Goal: Use online tool/utility: Utilize a website feature to perform a specific function

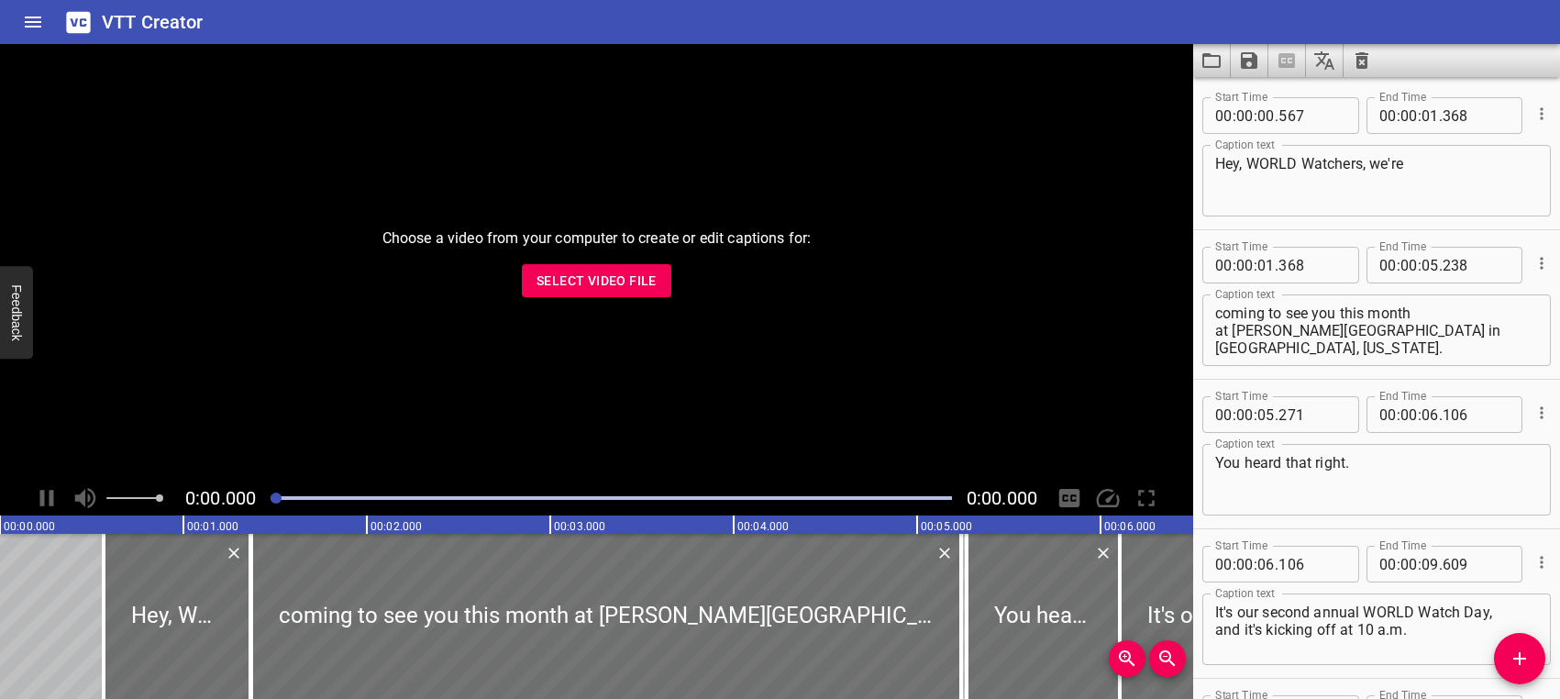
scroll to position [27276, 0]
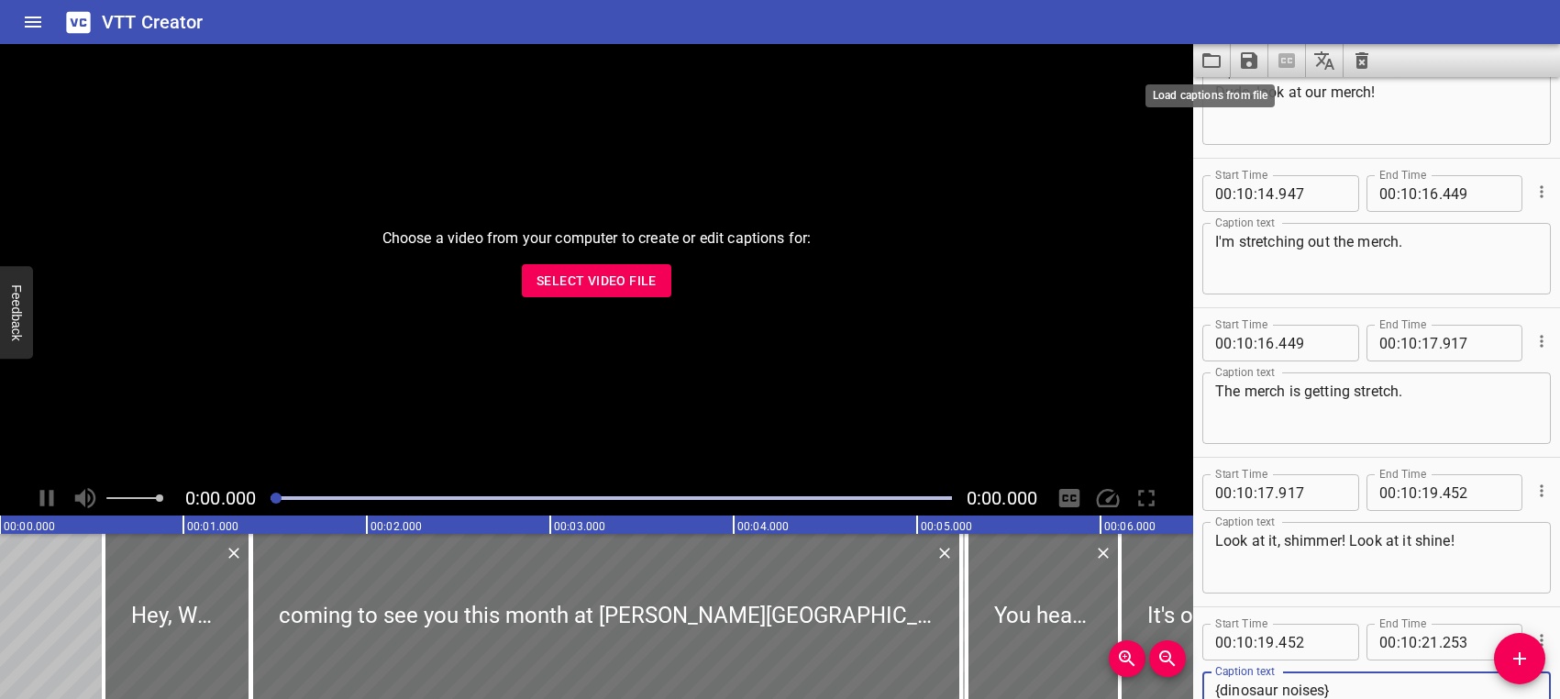
click at [1216, 62] on icon "Load captions from file" at bounding box center [1211, 61] width 22 height 22
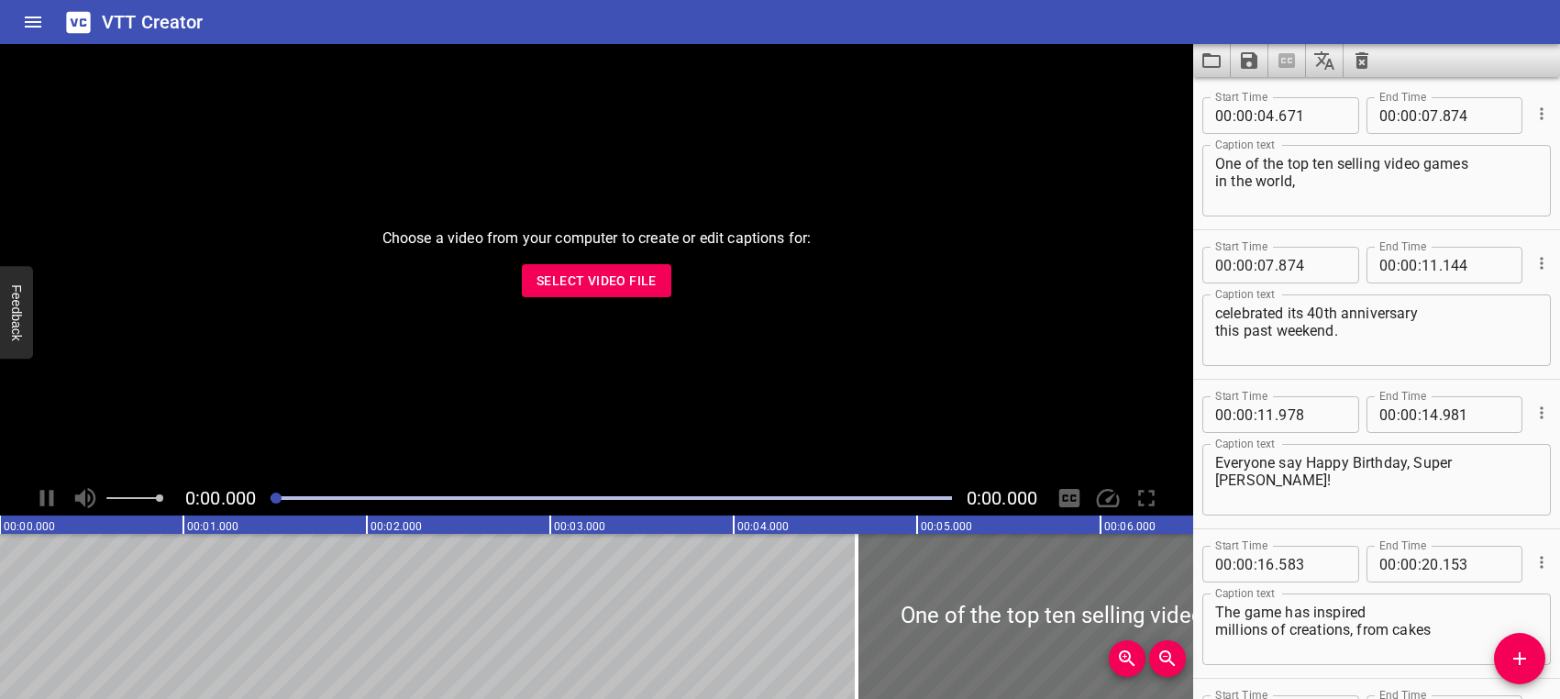
scroll to position [4855, 0]
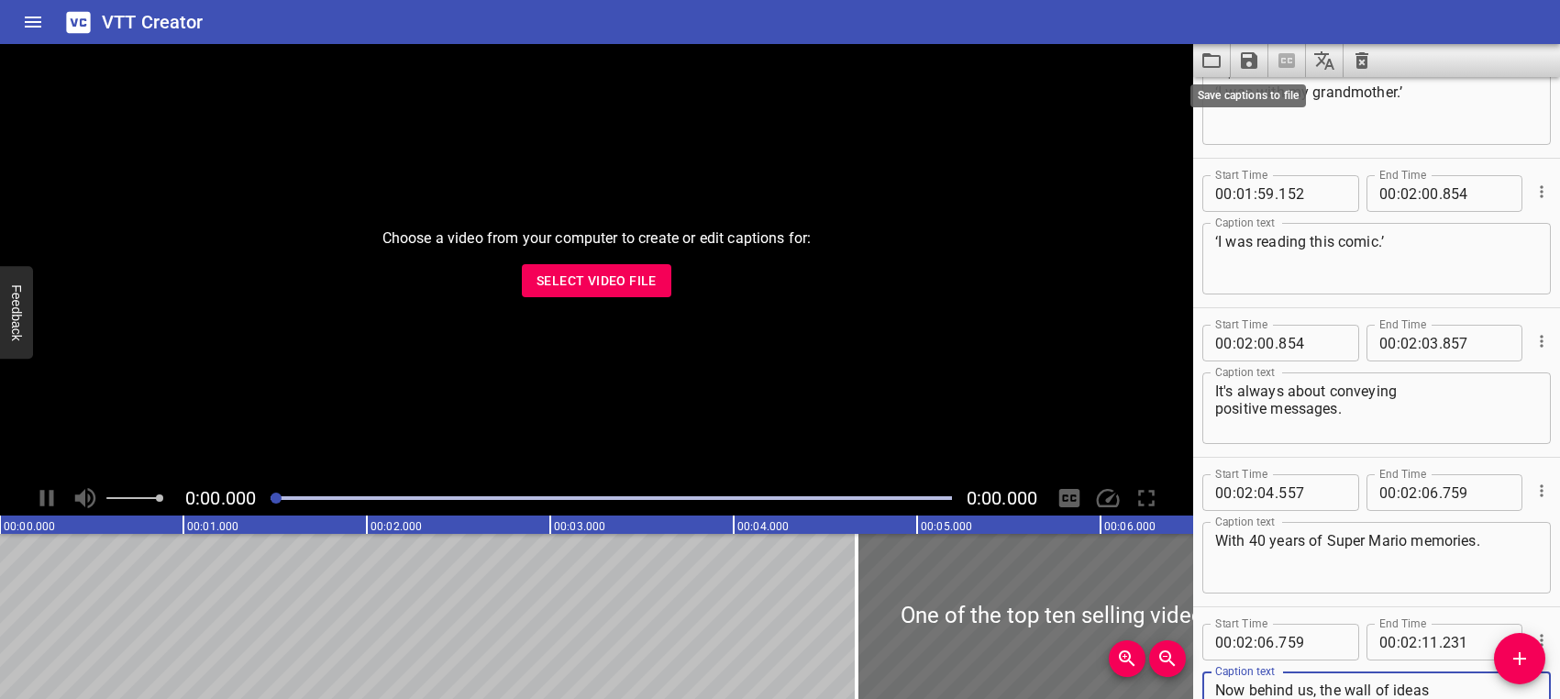
type textarea "Now behind us, the wall of ideas for more mosaics is deep indeed."
click at [1250, 57] on icon "Save captions to file" at bounding box center [1249, 61] width 22 height 22
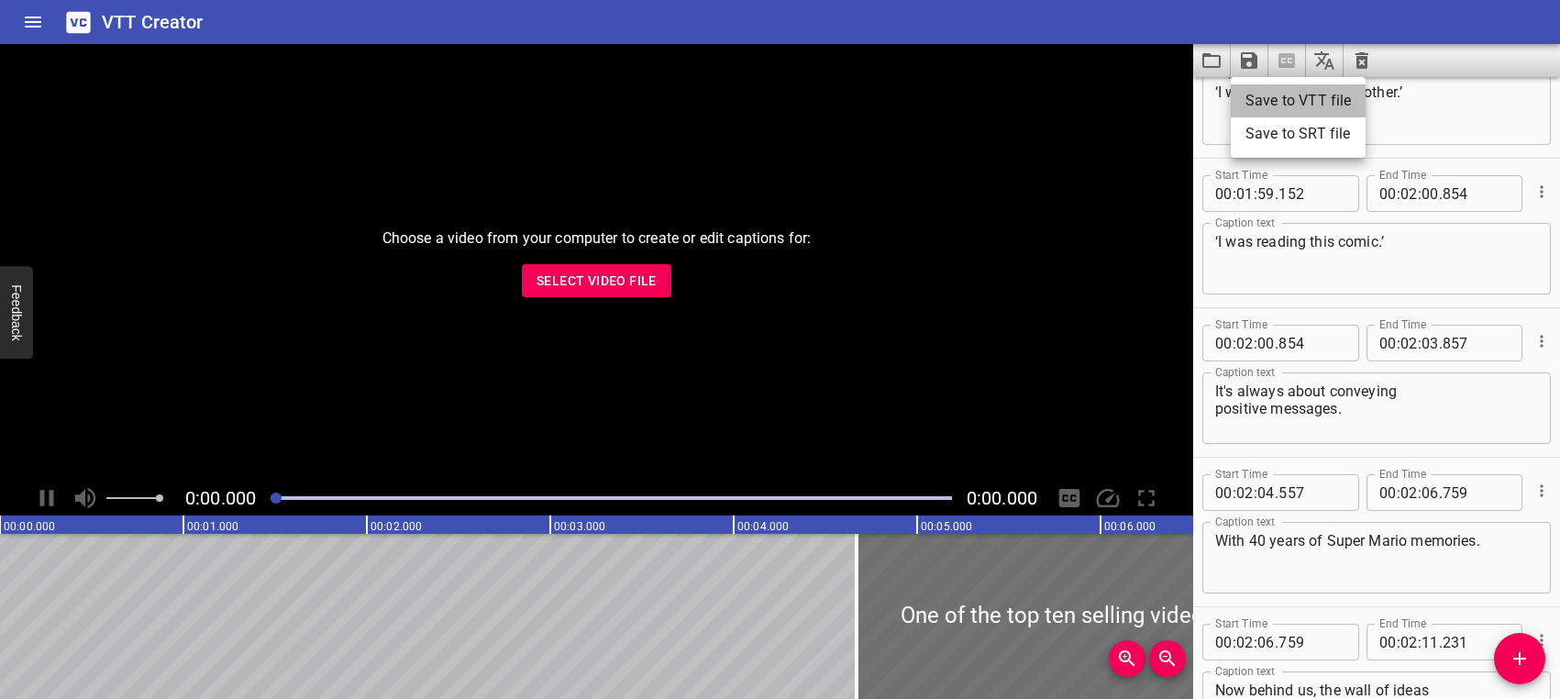
click at [1259, 99] on li "Save to VTT file" at bounding box center [1298, 100] width 135 height 33
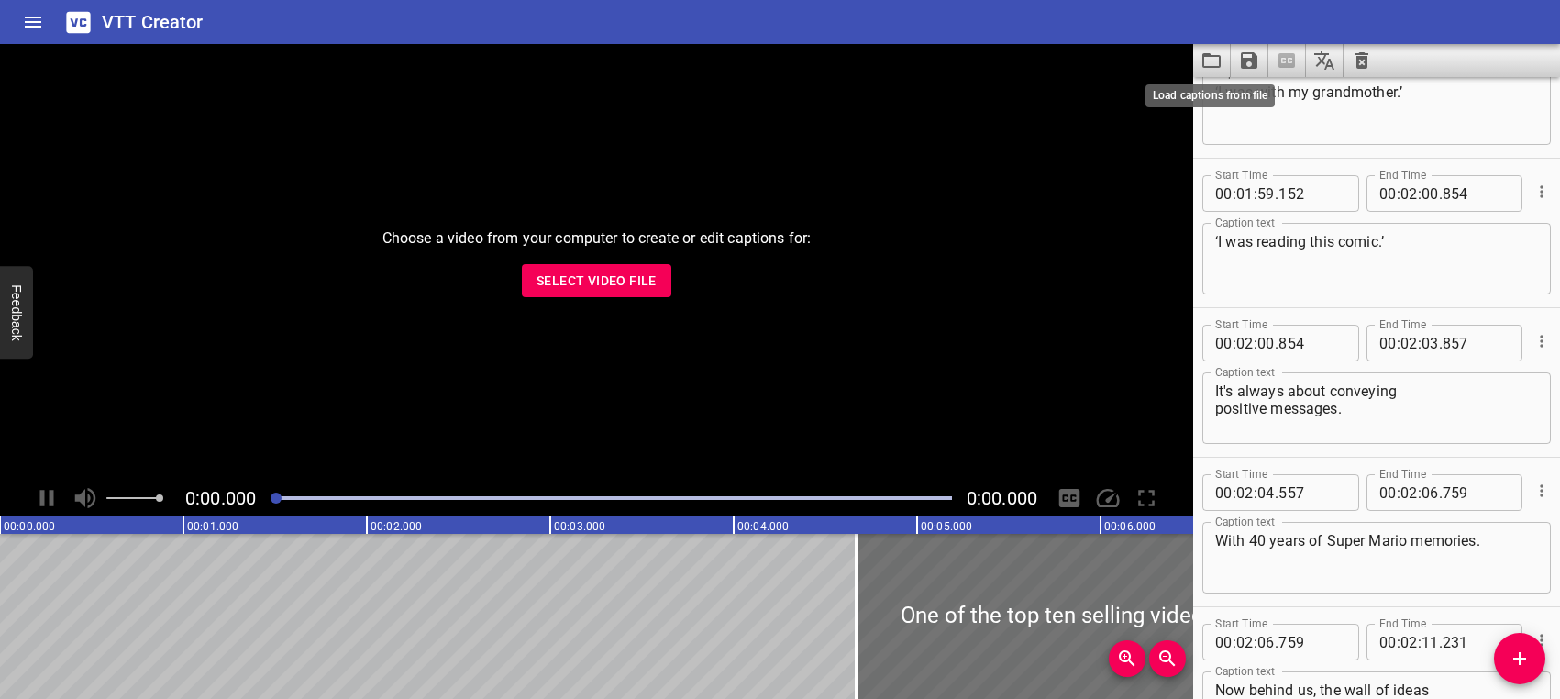
click at [1206, 60] on icon "Load captions from file" at bounding box center [1211, 61] width 22 height 22
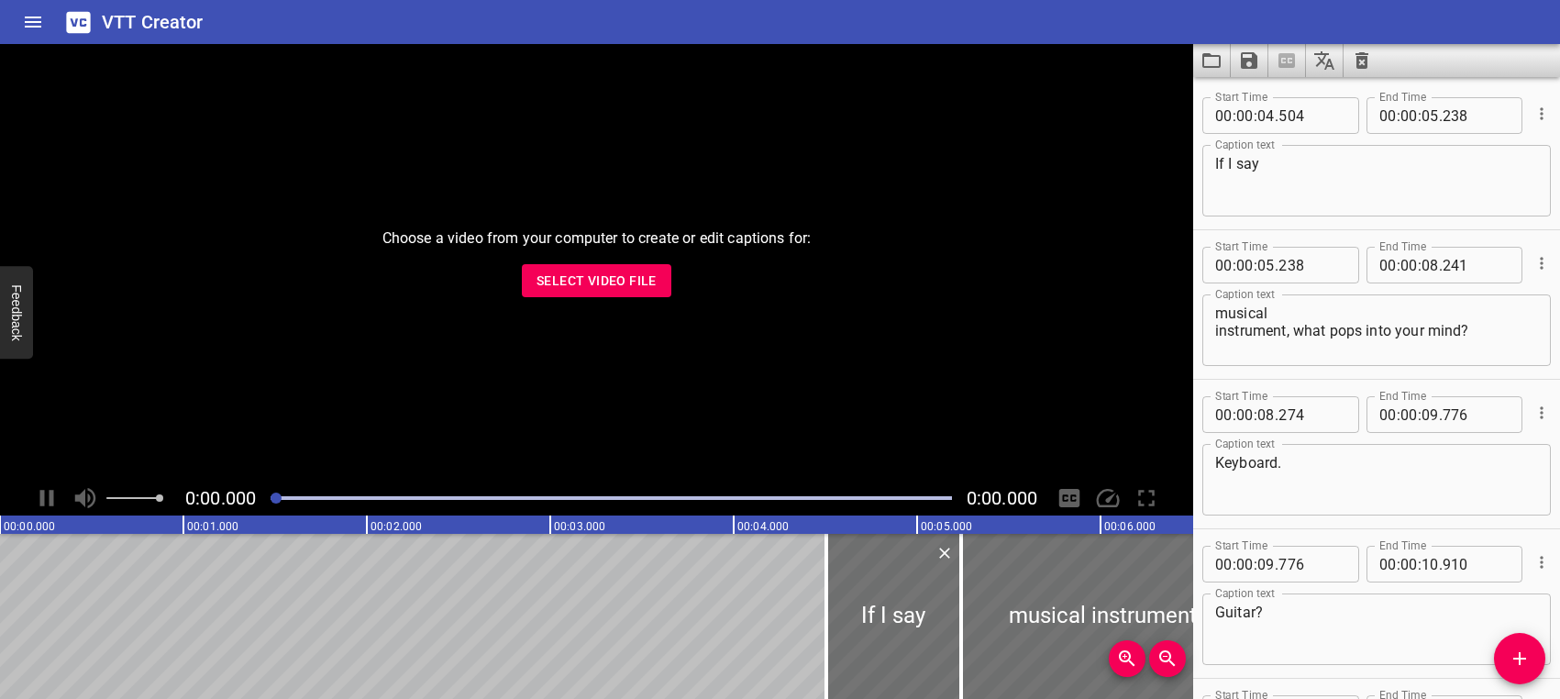
scroll to position [5901, 0]
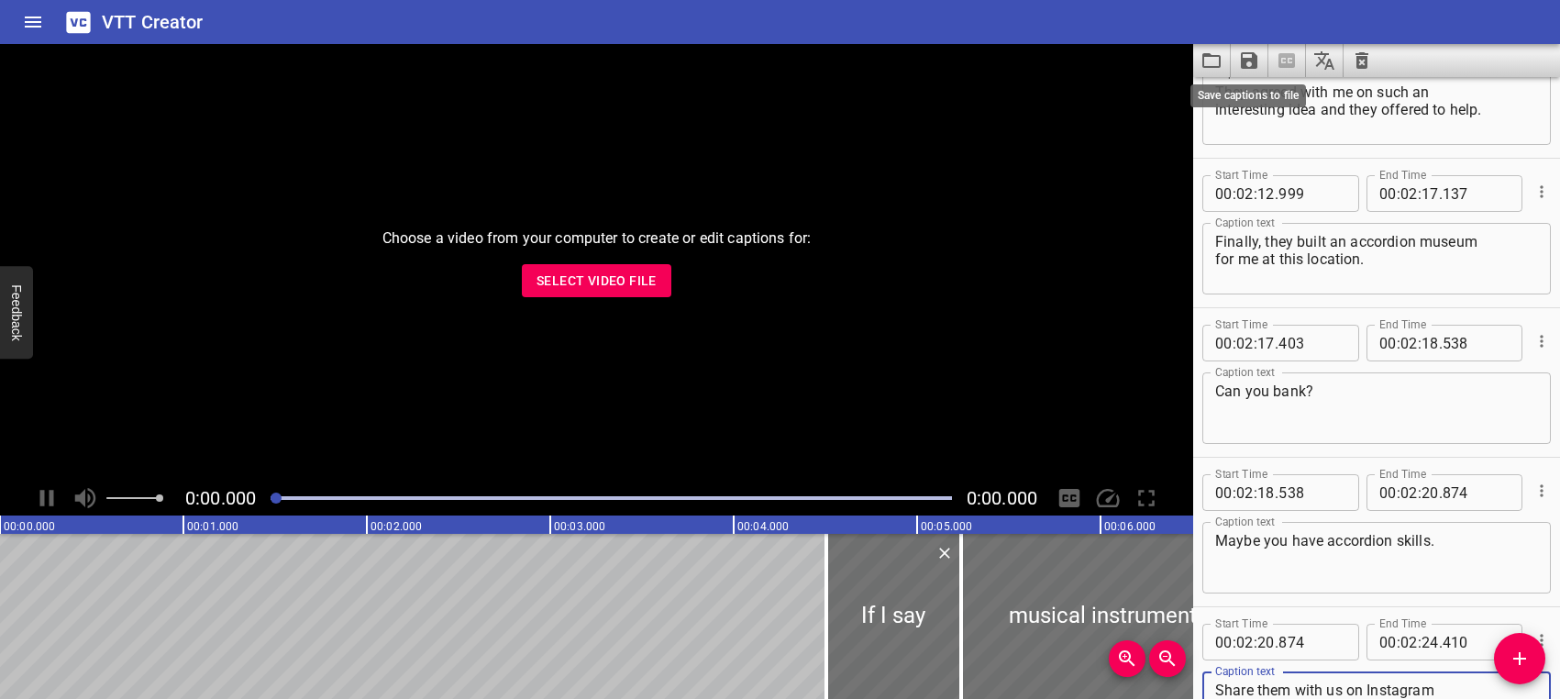
type textarea "Share them with us on Instagram and will feature a few on our page."
click at [1251, 58] on icon "Save captions to file" at bounding box center [1249, 60] width 17 height 17
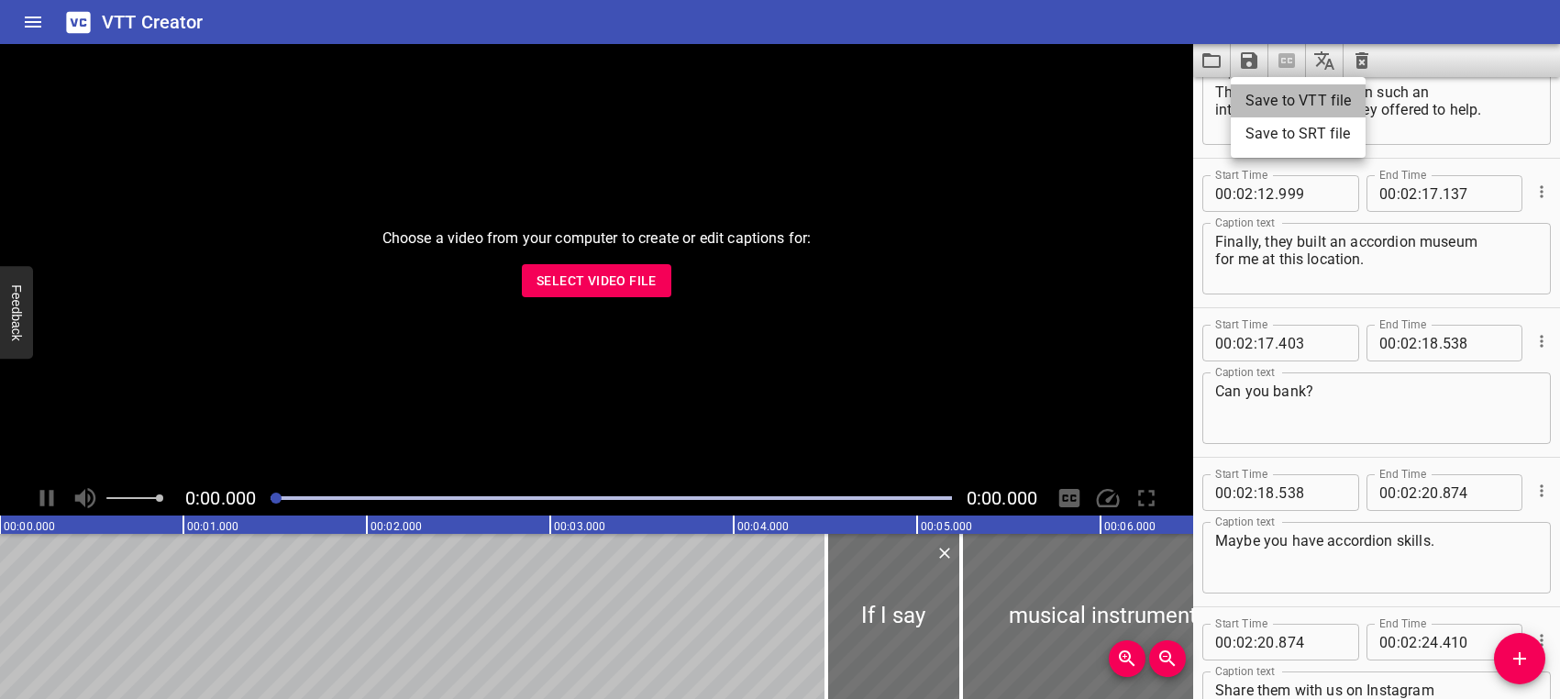
click at [1258, 95] on li "Save to VTT file" at bounding box center [1298, 100] width 135 height 33
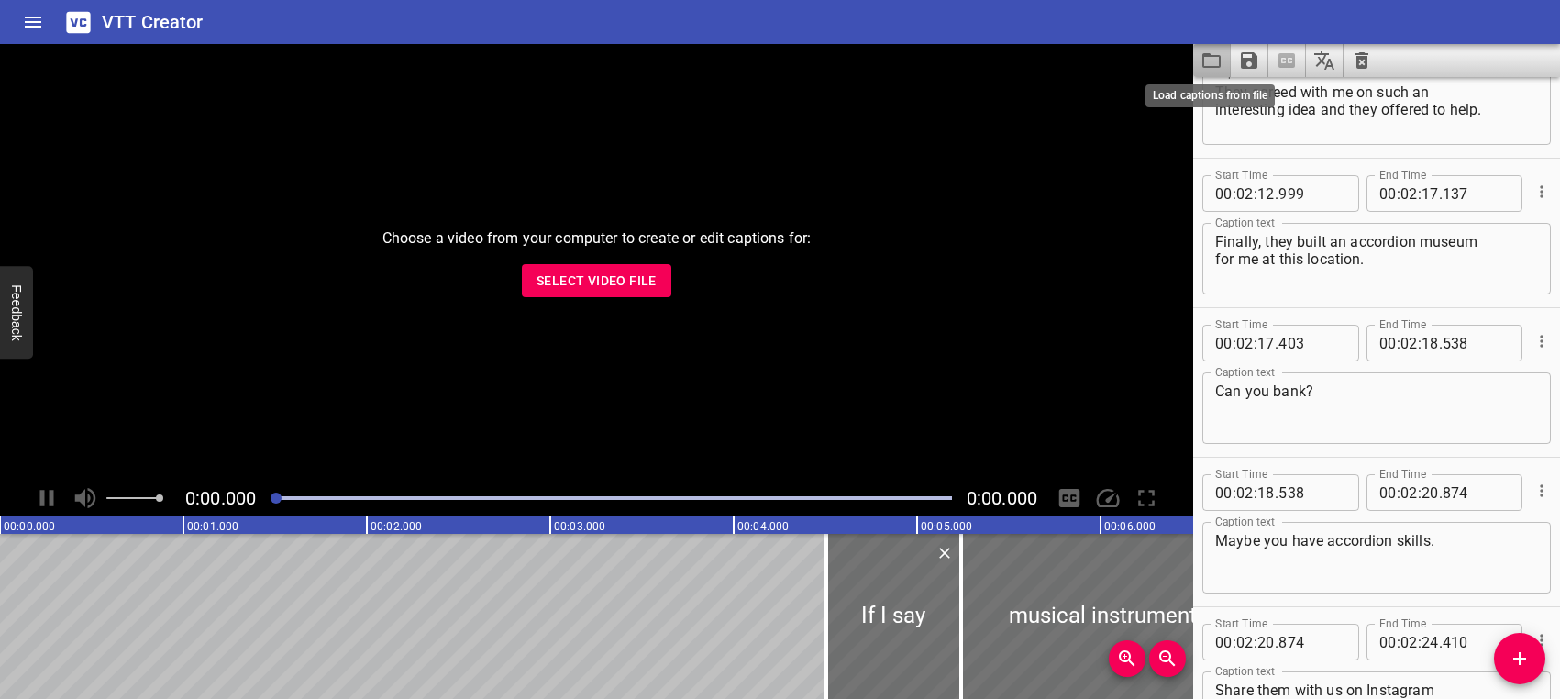
click at [1209, 58] on icon "Load captions from file" at bounding box center [1211, 61] width 22 height 22
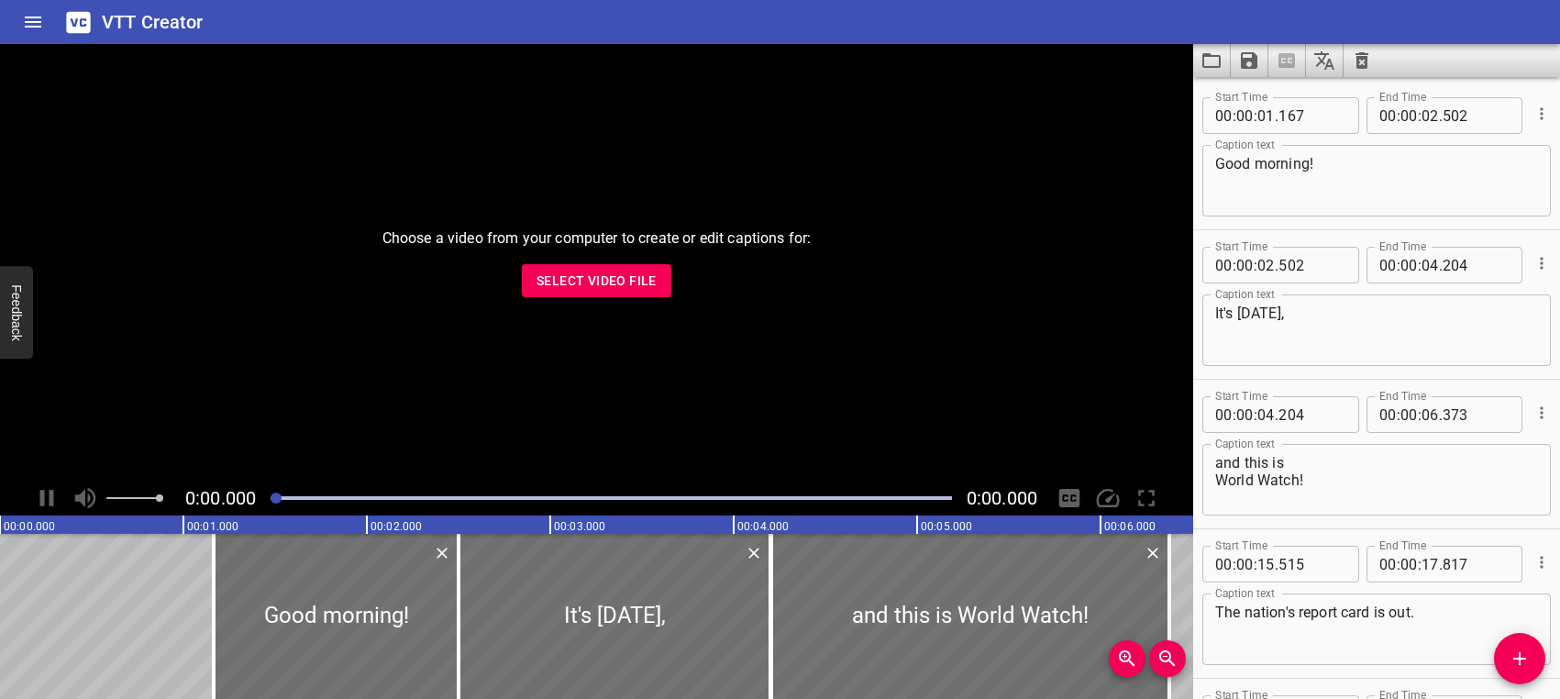
scroll to position [26080, 0]
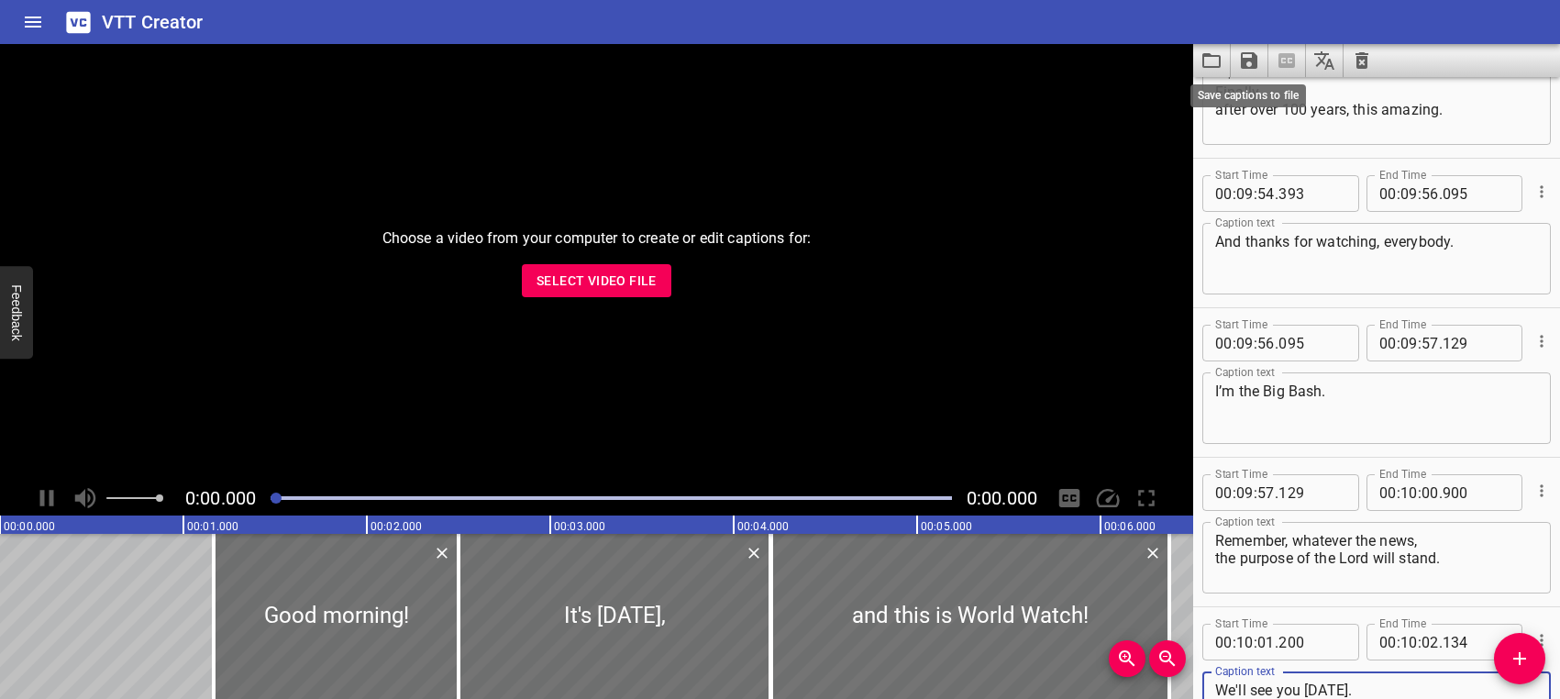
type textarea "We'll see you [DATE]."
click at [1249, 59] on icon "Save captions to file" at bounding box center [1249, 60] width 17 height 17
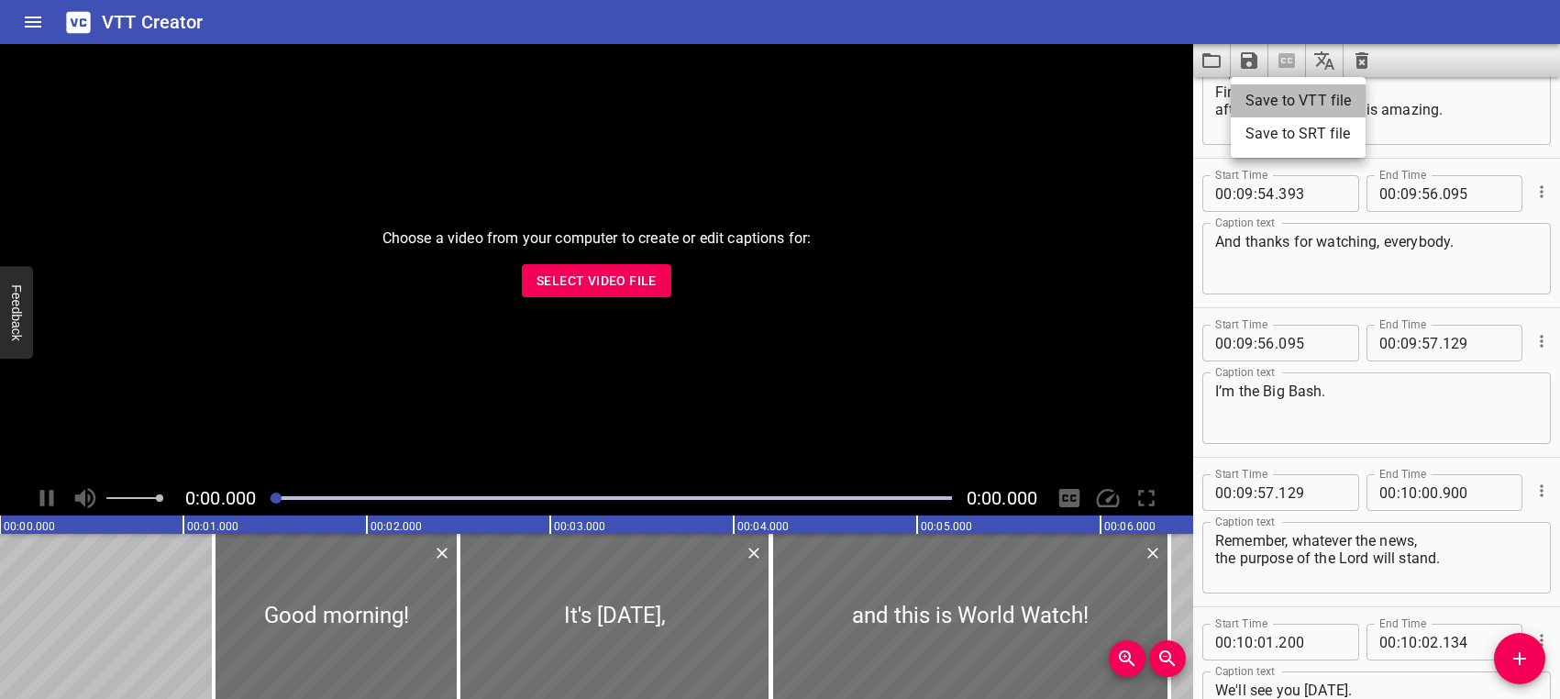
click at [1255, 97] on li "Save to VTT file" at bounding box center [1298, 100] width 135 height 33
